Goal: Task Accomplishment & Management: Manage account settings

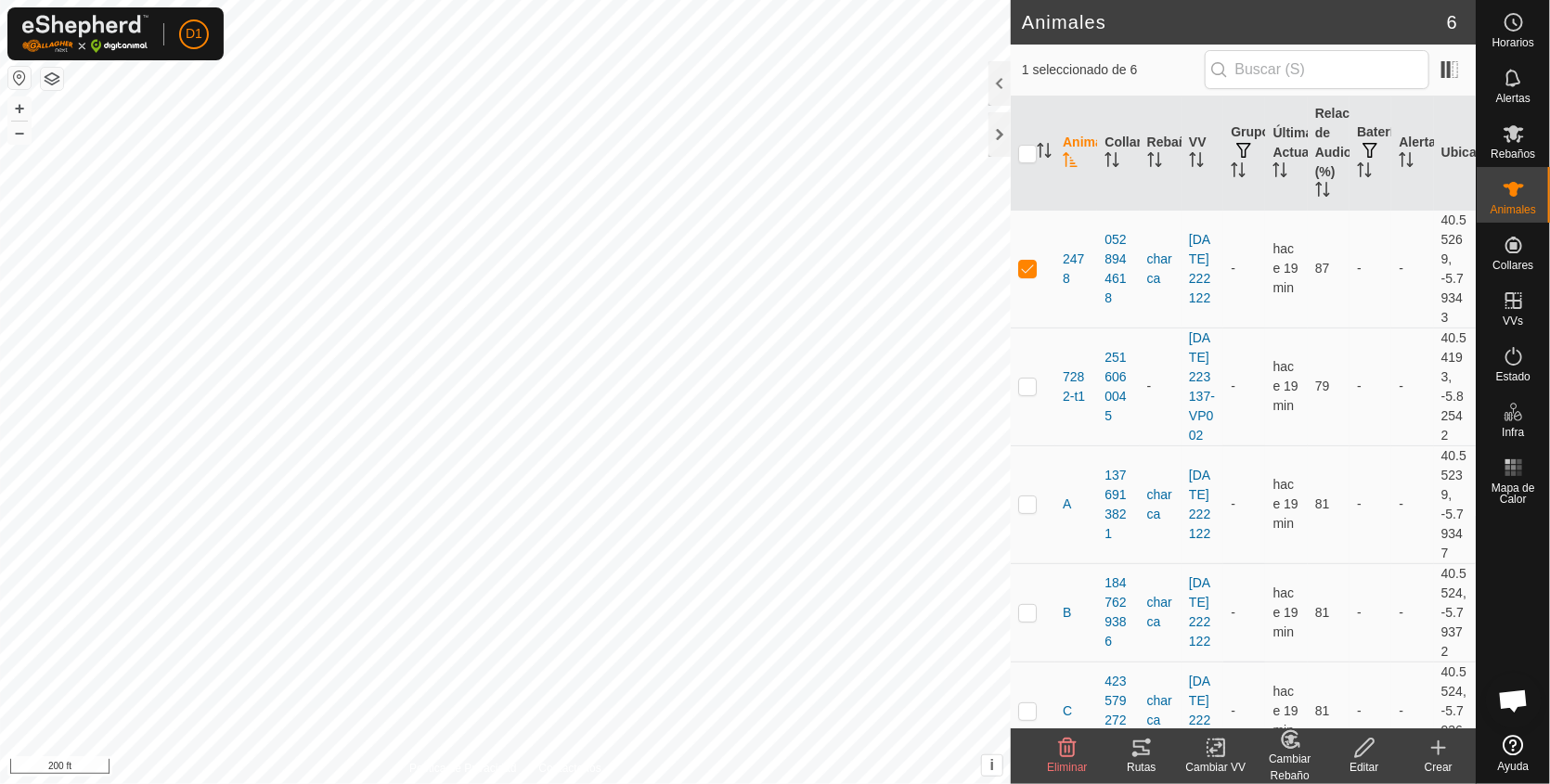
click at [1143, 749] on icon at bounding box center [1141, 747] width 22 height 22
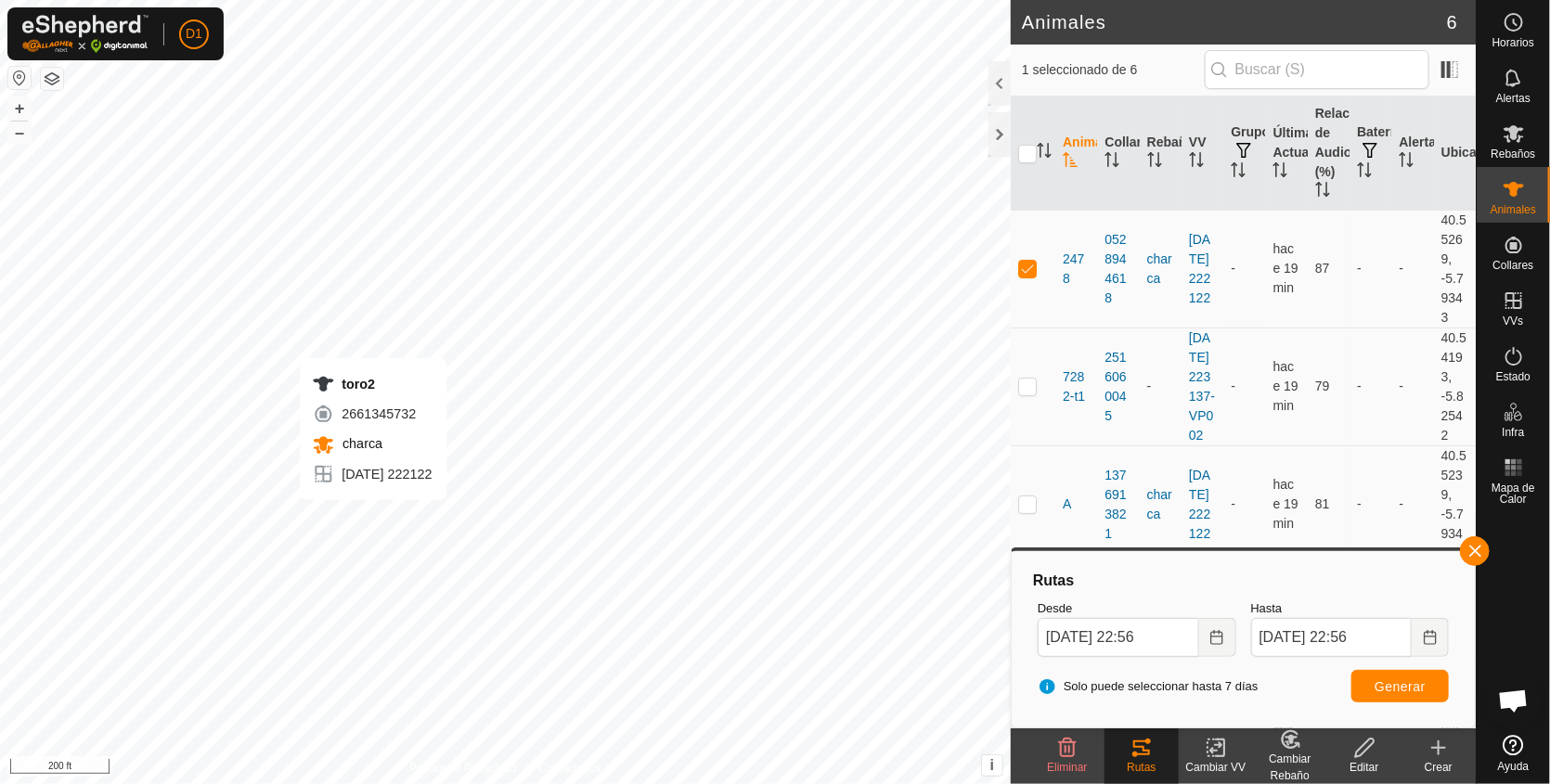
checkbox input "false"
checkbox input "true"
click at [1410, 681] on span "Generar" at bounding box center [1400, 686] width 51 height 15
checkbox input "true"
checkbox input "false"
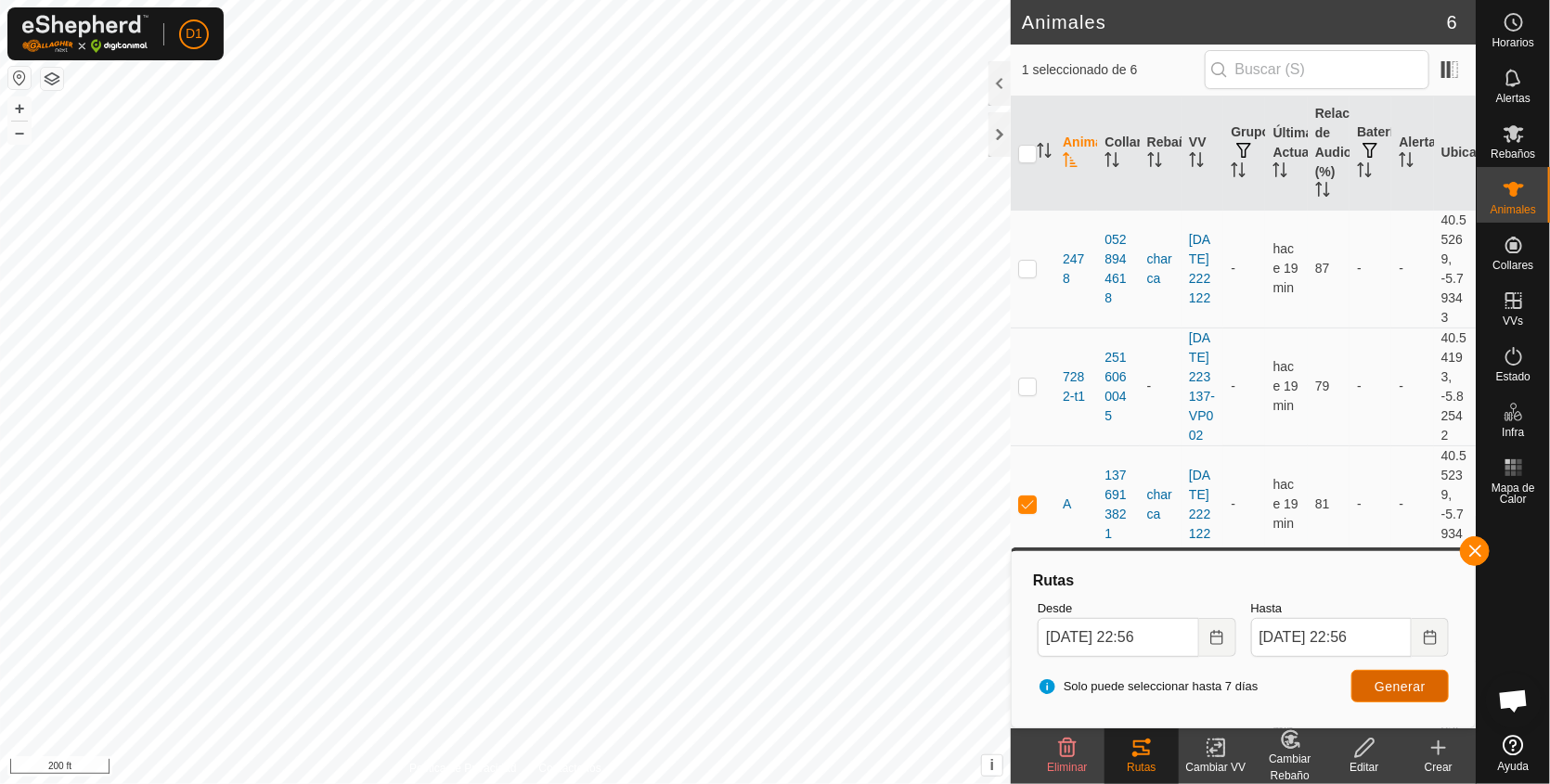
click at [1415, 683] on span "Generar" at bounding box center [1400, 686] width 51 height 15
checkbox input "false"
checkbox input "true"
click at [1385, 688] on span "Generar" at bounding box center [1400, 686] width 51 height 15
checkbox input "true"
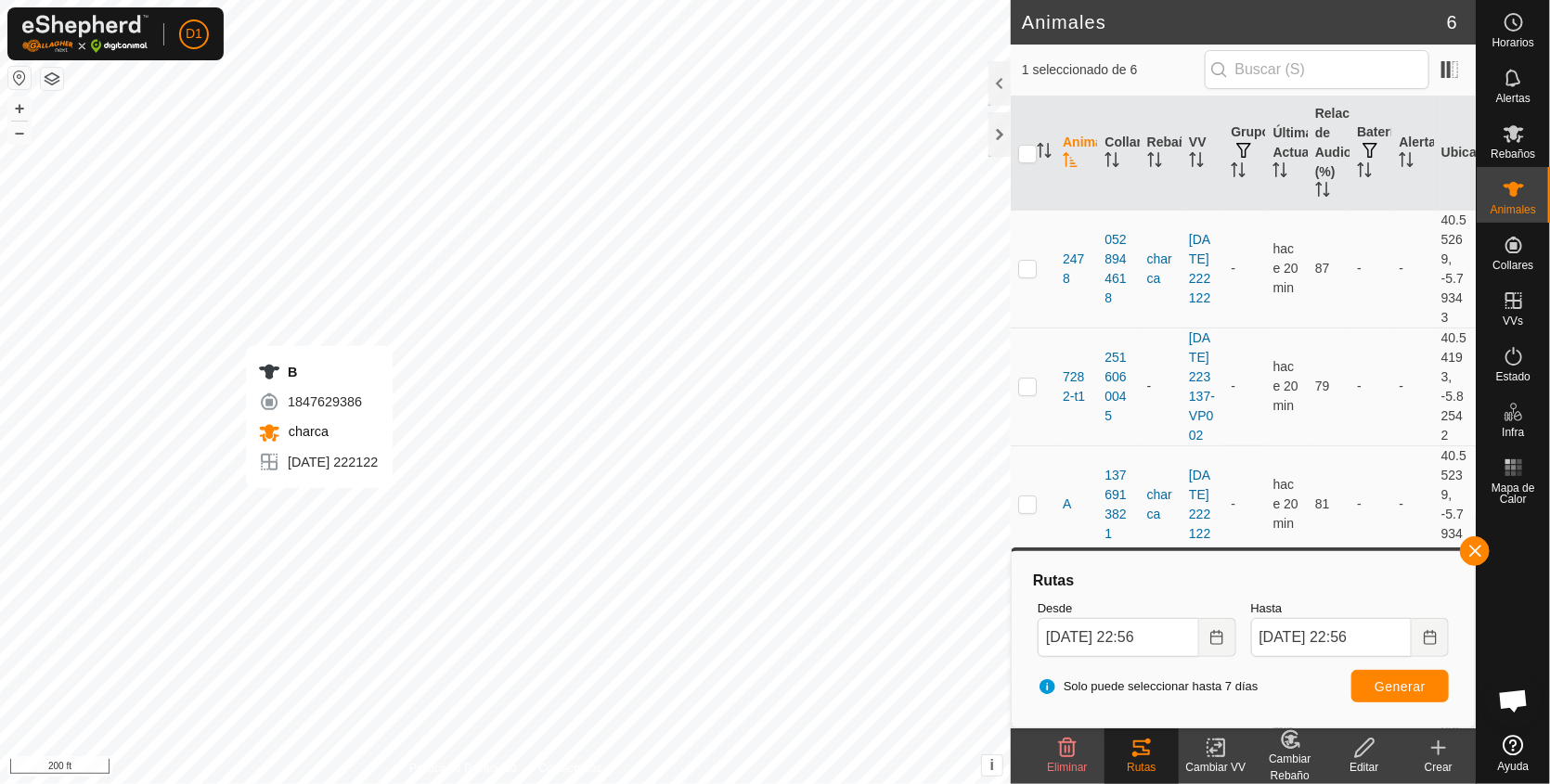
checkbox input "false"
click at [1411, 679] on span "Generar" at bounding box center [1400, 686] width 51 height 15
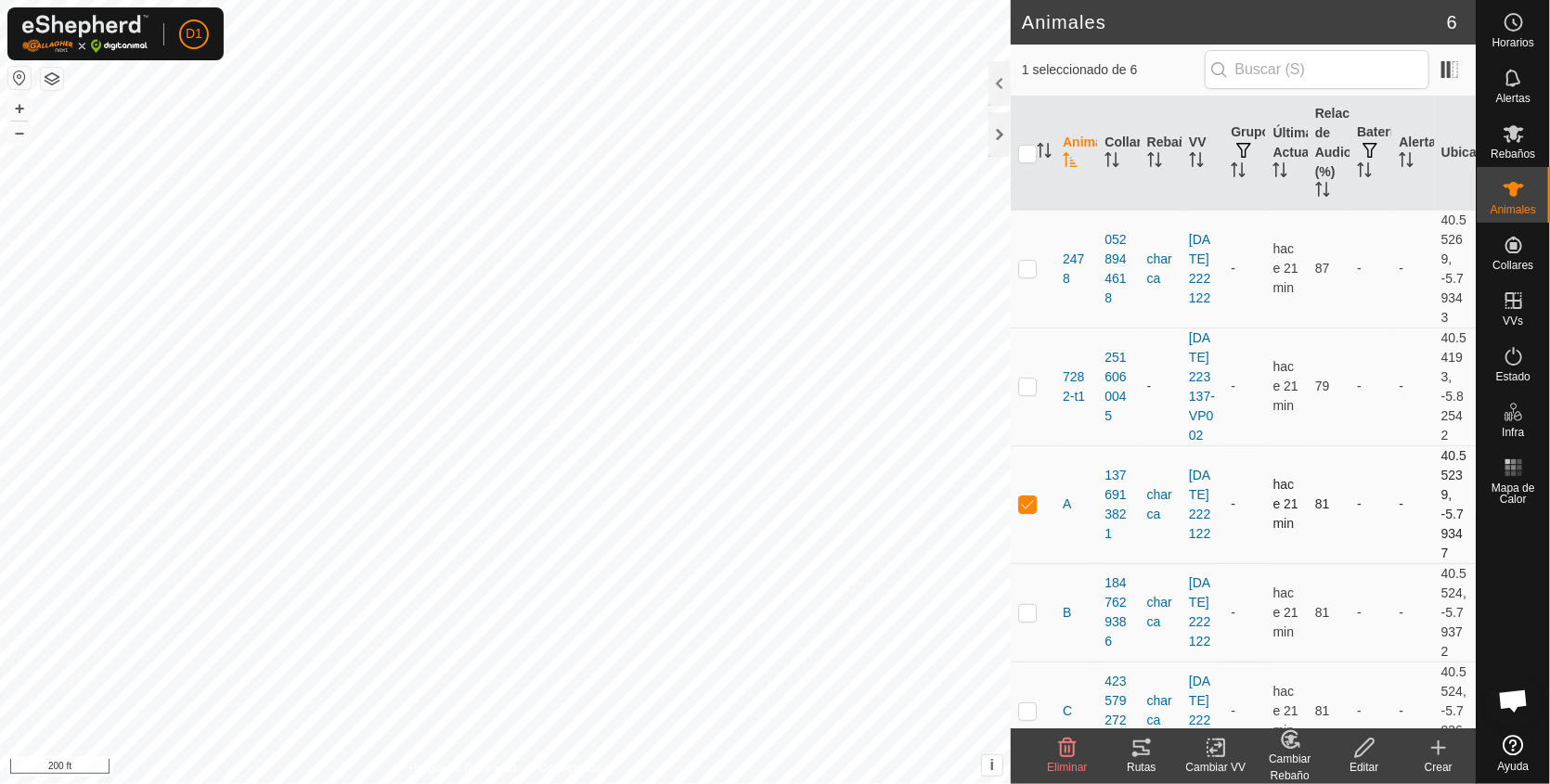
click at [1023, 511] on p-checkbox at bounding box center [1027, 504] width 19 height 15
checkbox input "false"
click at [1026, 393] on p-checkbox at bounding box center [1027, 386] width 19 height 15
click at [1140, 749] on icon at bounding box center [1141, 747] width 22 height 22
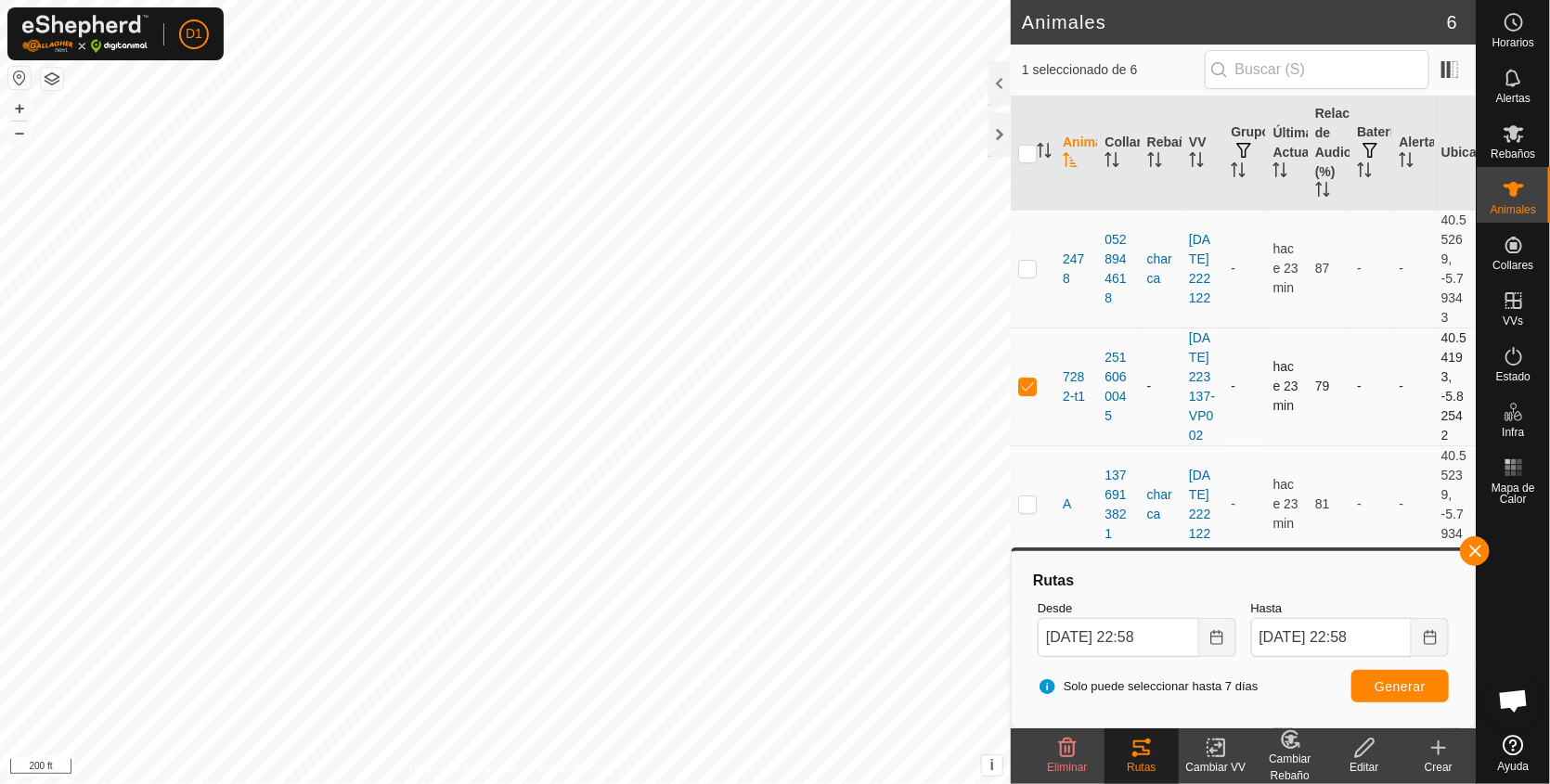
click at [1028, 393] on p-checkbox at bounding box center [1027, 386] width 19 height 15
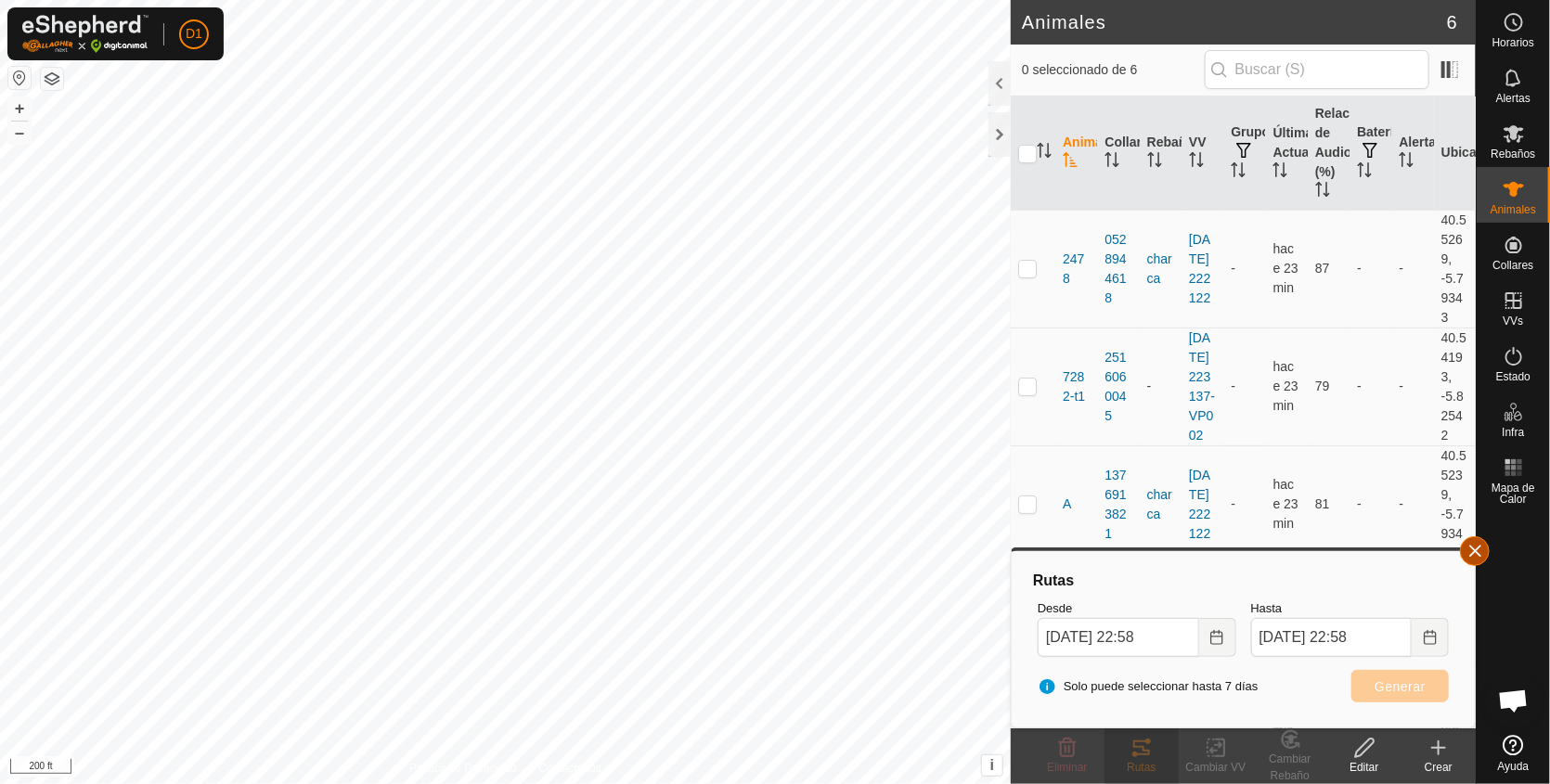
click at [1474, 546] on button "button" at bounding box center [1475, 551] width 29 height 29
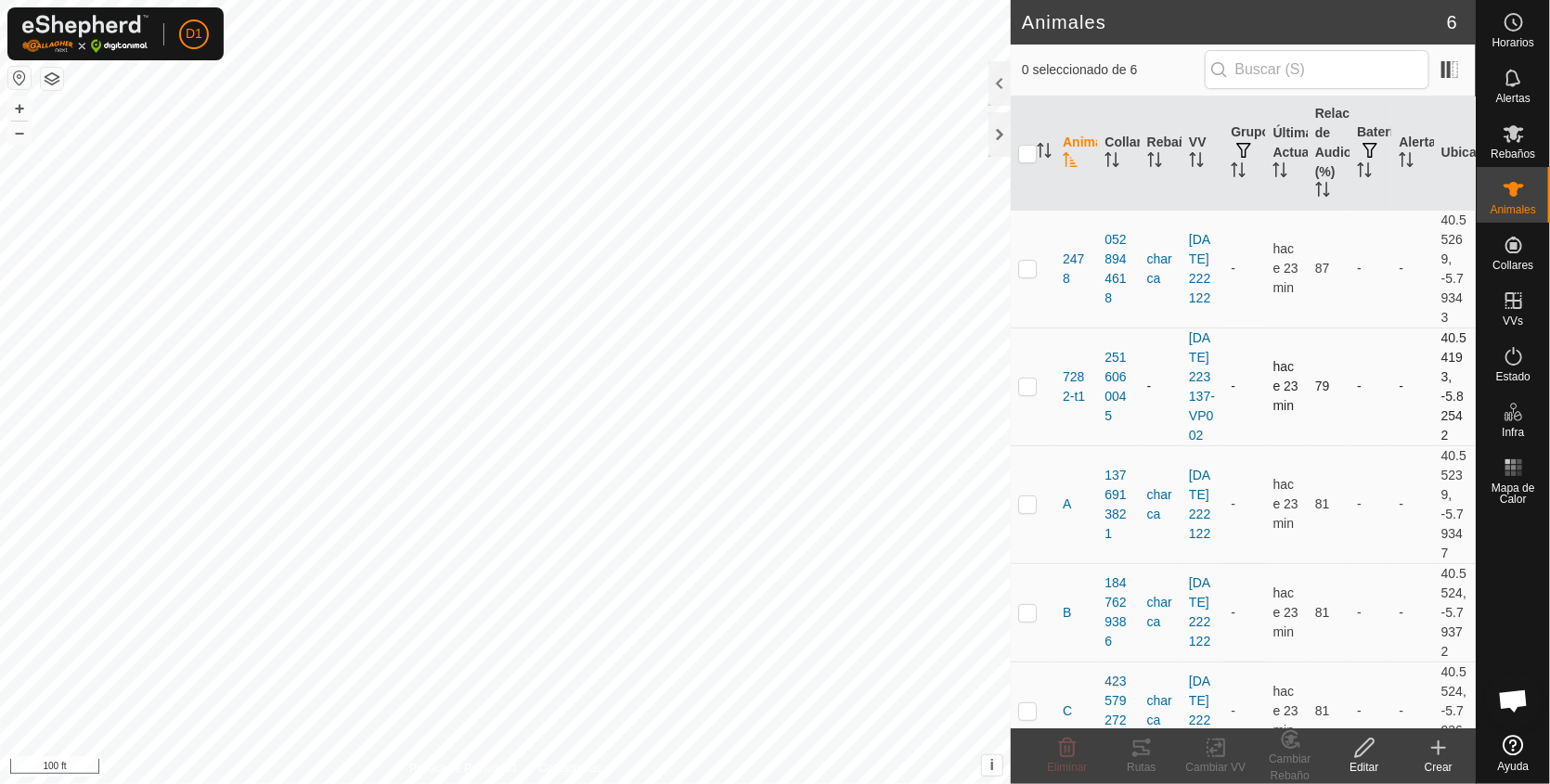
click at [1029, 393] on p-checkbox at bounding box center [1027, 386] width 19 height 15
click at [1145, 754] on icon at bounding box center [1141, 747] width 17 height 15
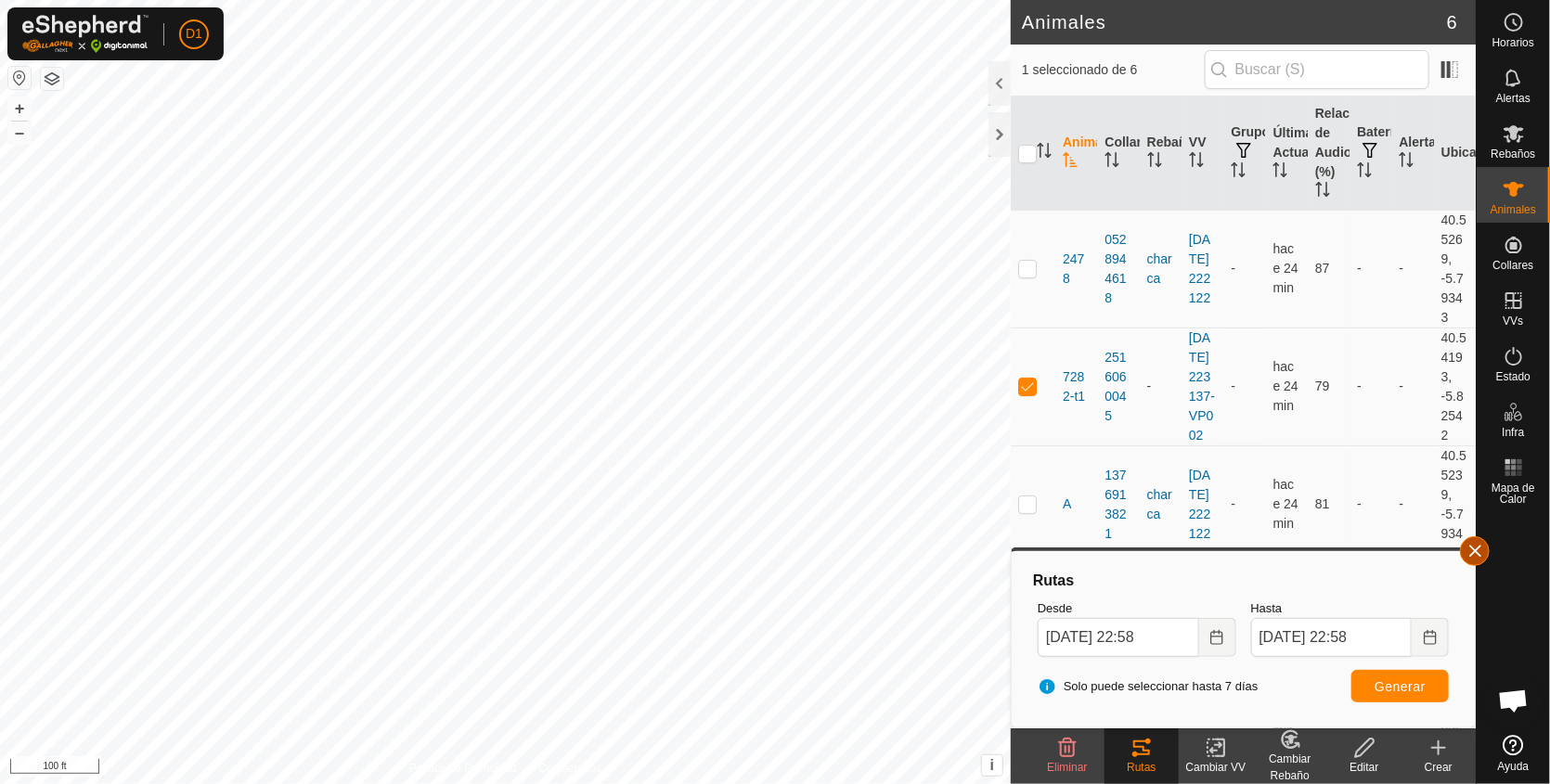
click at [1472, 551] on button "button" at bounding box center [1475, 551] width 29 height 29
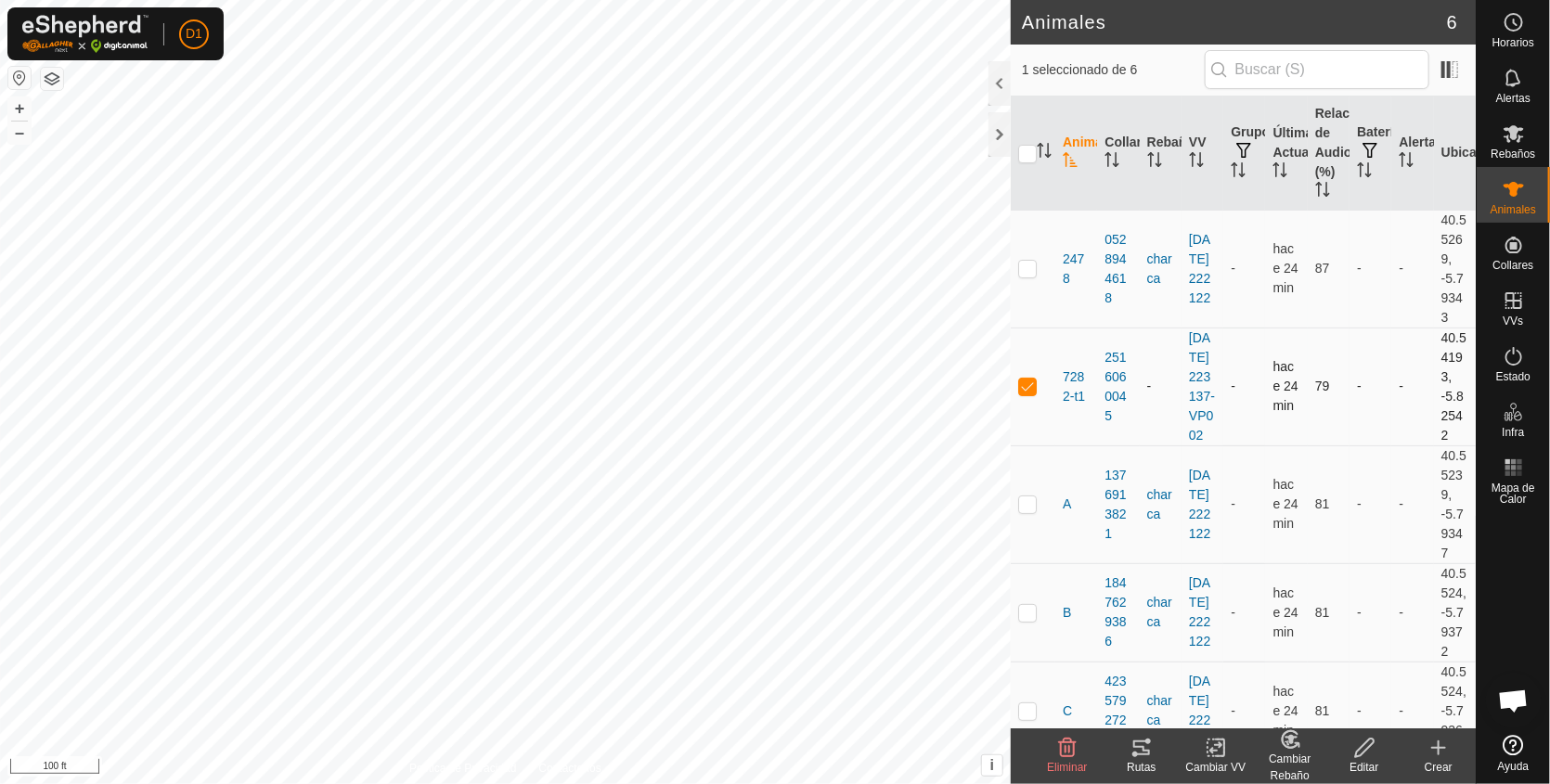
click at [1029, 393] on p-checkbox at bounding box center [1027, 386] width 19 height 15
checkbox input "false"
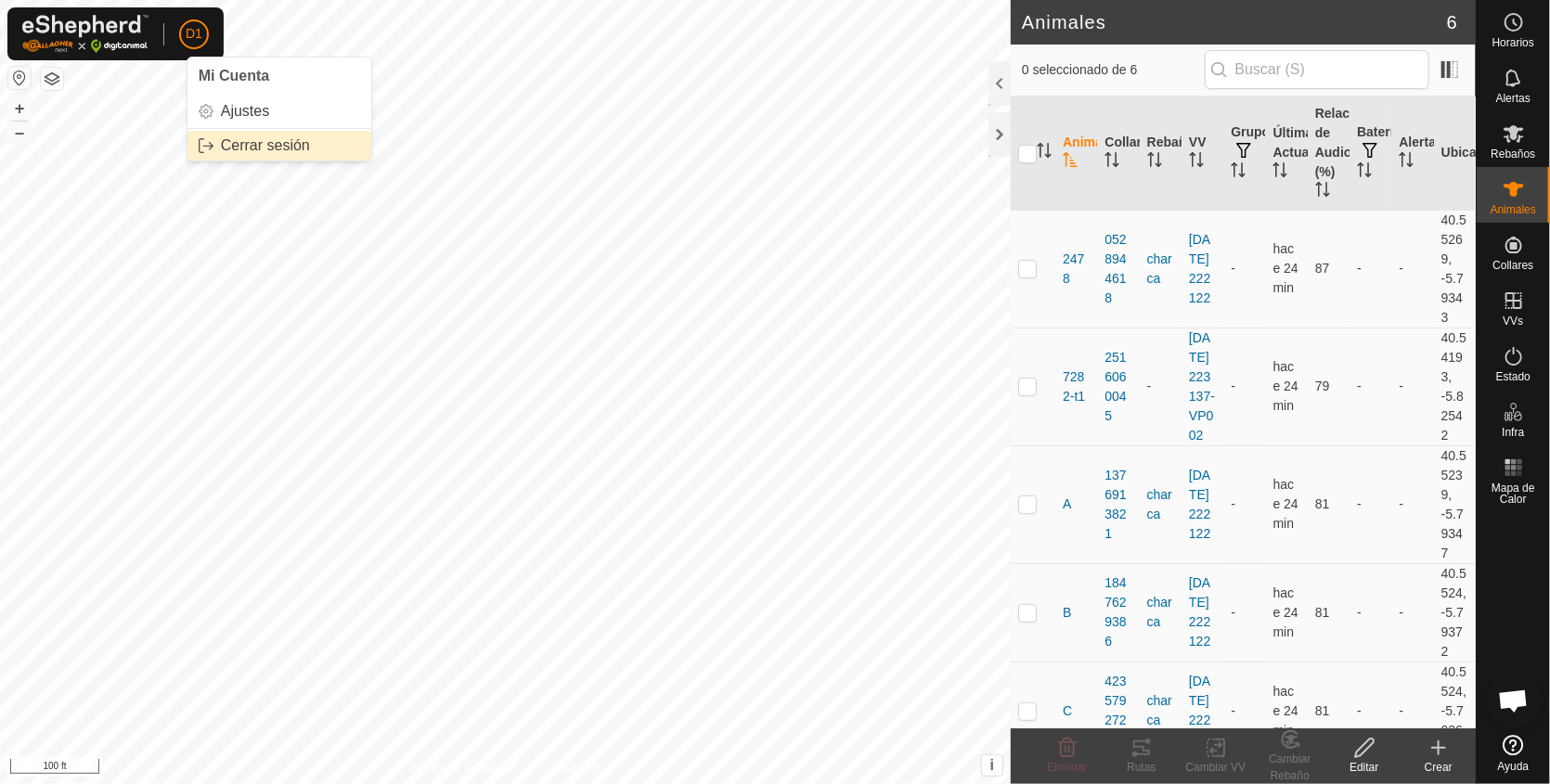
click at [251, 137] on link "Cerrar sesión" at bounding box center [279, 145] width 184 height 29
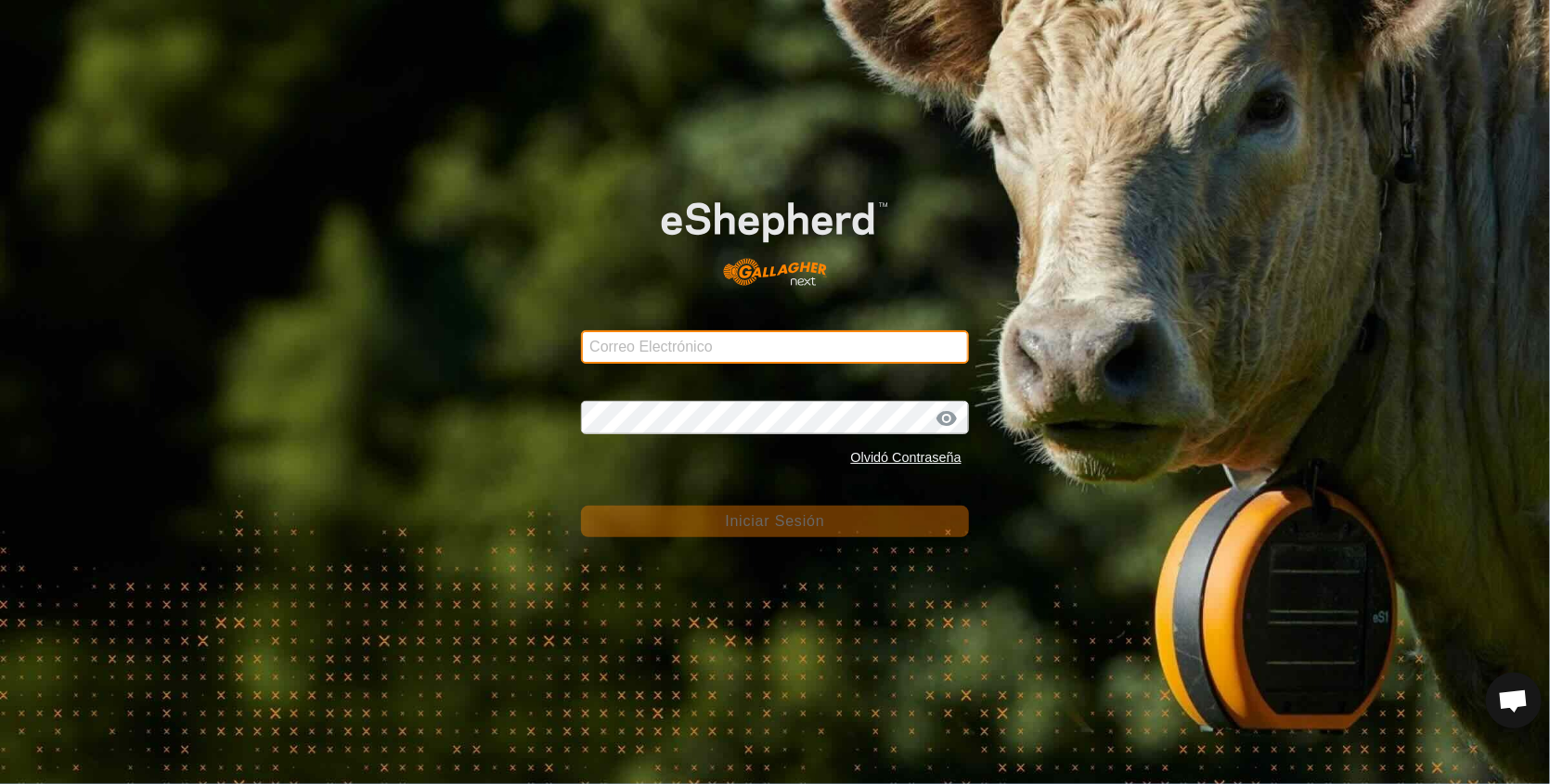
type input "[EMAIL_ADDRESS][DOMAIN_NAME]"
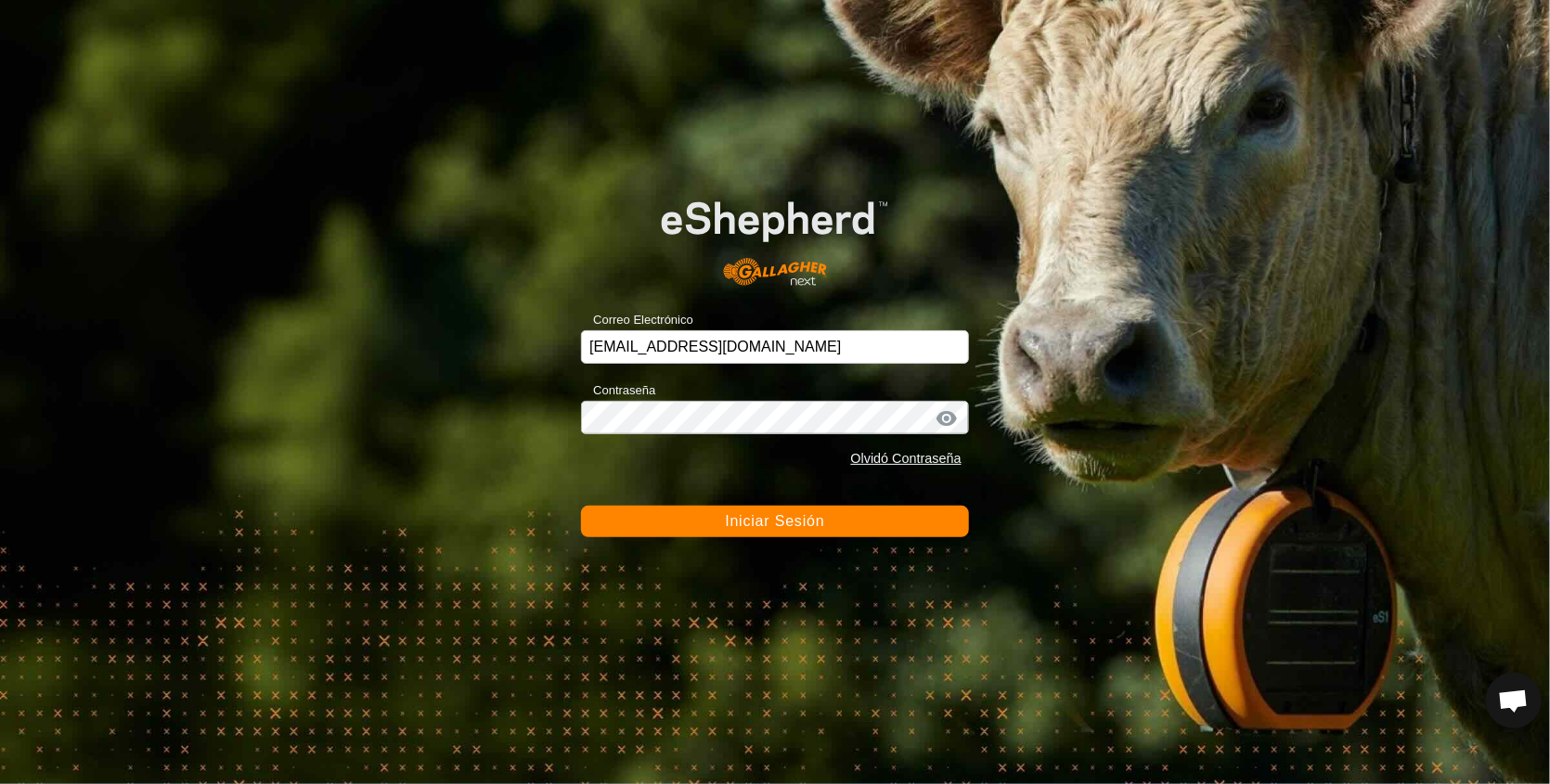
click at [251, 137] on div "Correo Electrónico [EMAIL_ADDRESS][DOMAIN_NAME] Contraseña Olvidó Contraseña In…" at bounding box center [775, 392] width 1550 height 784
